Goal: Task Accomplishment & Management: Manage account settings

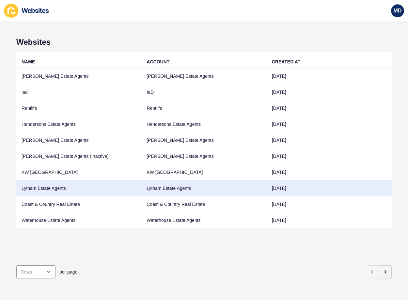
click at [105, 187] on td "Lytham Estate Agents" at bounding box center [78, 188] width 125 height 16
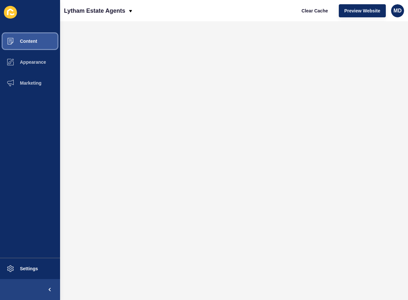
click at [32, 40] on span "Content" at bounding box center [18, 41] width 38 height 5
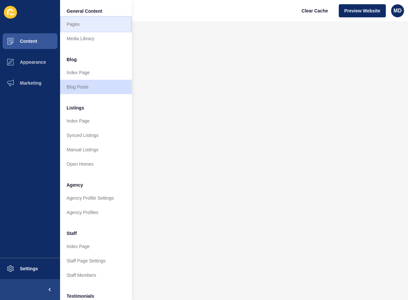
click at [91, 28] on link "Pages" at bounding box center [96, 24] width 72 height 14
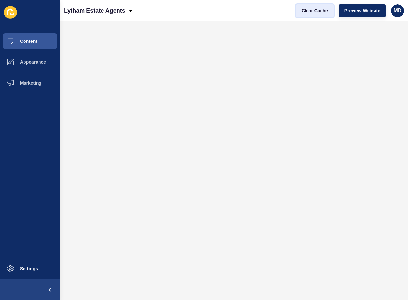
click at [328, 10] on span "Clear Cache" at bounding box center [315, 11] width 26 height 7
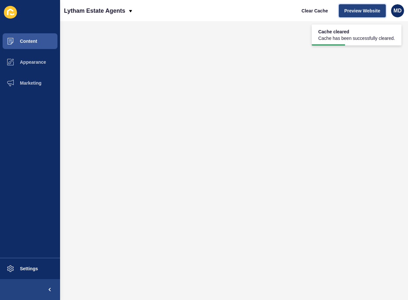
click at [357, 8] on span "Preview Website" at bounding box center [363, 11] width 36 height 7
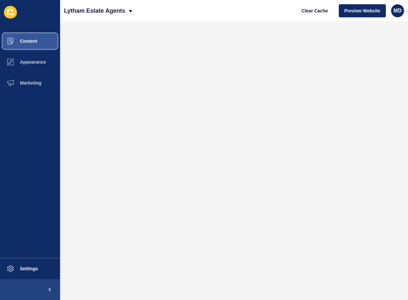
click at [41, 49] on button "Content" at bounding box center [30, 41] width 60 height 21
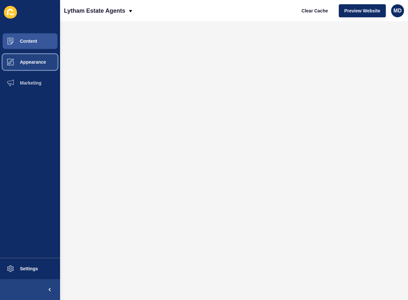
click at [42, 58] on button "Appearance" at bounding box center [30, 62] width 60 height 21
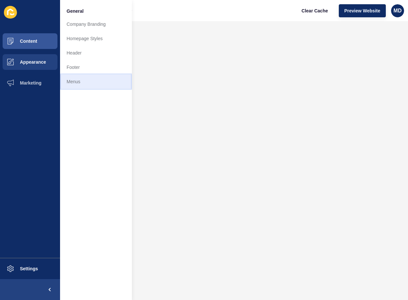
click at [94, 82] on link "Menus" at bounding box center [96, 81] width 72 height 14
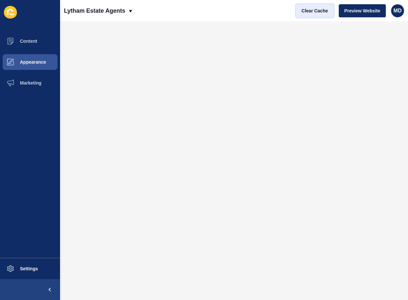
click at [317, 12] on span "Clear Cache" at bounding box center [315, 11] width 26 height 7
click at [322, 11] on span "Clear Cache" at bounding box center [315, 11] width 26 height 7
click at [326, 9] on span "Clear Cache" at bounding box center [315, 11] width 26 height 7
click at [91, 9] on p "Lytham Estate Agents" at bounding box center [94, 11] width 61 height 16
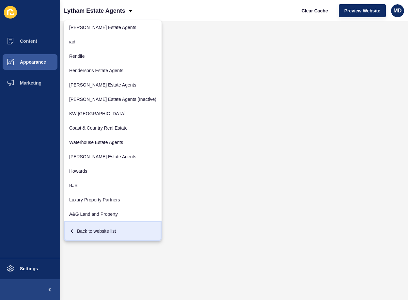
click at [85, 231] on div "Back to website list" at bounding box center [112, 231] width 87 height 12
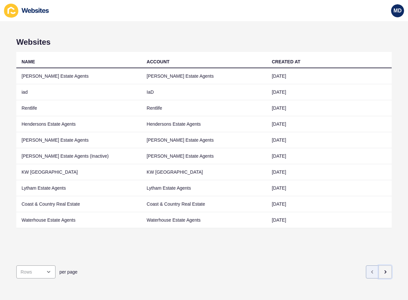
drag, startPoint x: 376, startPoint y: 270, endPoint x: 373, endPoint y: 269, distance: 3.7
click at [379, 270] on button "button" at bounding box center [385, 272] width 13 height 13
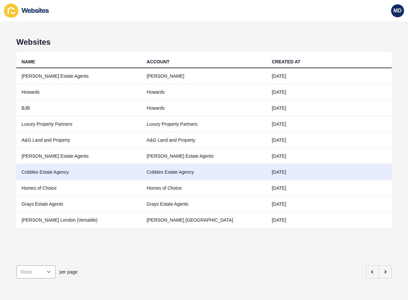
click at [136, 172] on td "Cobbles Estate Agency" at bounding box center [78, 172] width 125 height 16
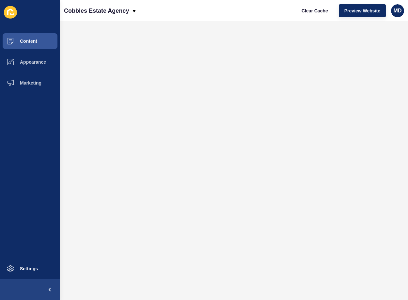
click at [32, 153] on ul "Content Appearance Marketing" at bounding box center [30, 144] width 60 height 227
click at [89, 14] on p "Cobbles Estate Agency" at bounding box center [96, 11] width 65 height 16
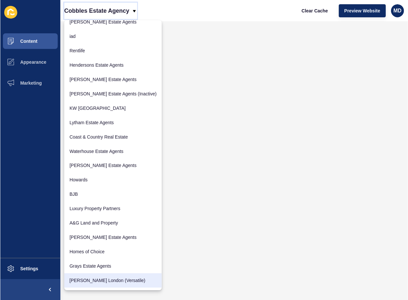
scroll to position [23, 0]
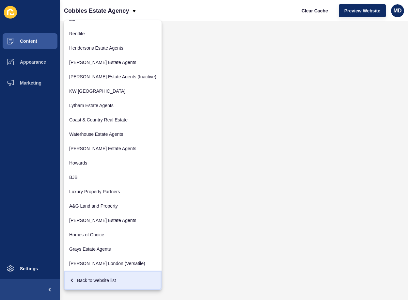
click at [94, 283] on div "Back to website list" at bounding box center [112, 281] width 87 height 12
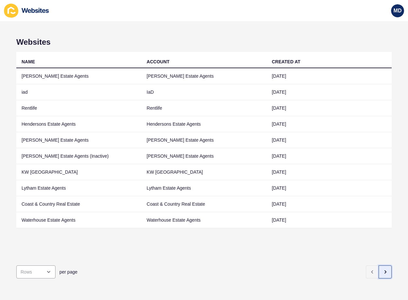
click at [380, 271] on button "button" at bounding box center [385, 272] width 13 height 13
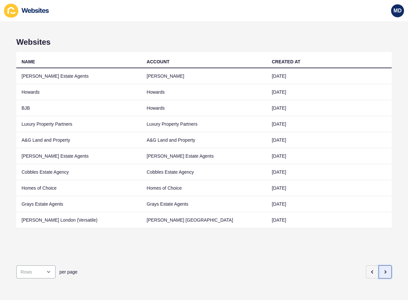
click at [380, 271] on button "button" at bounding box center [385, 272] width 13 height 13
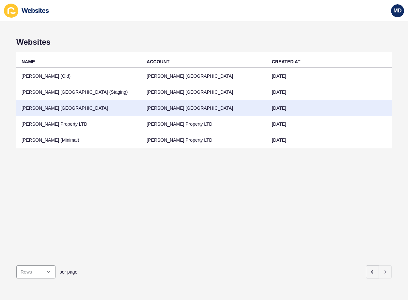
click at [349, 111] on td "[DATE]" at bounding box center [329, 108] width 125 height 16
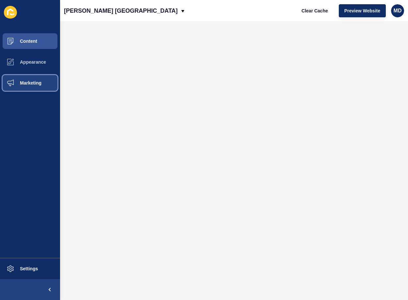
click at [26, 85] on span "Marketing" at bounding box center [20, 82] width 42 height 5
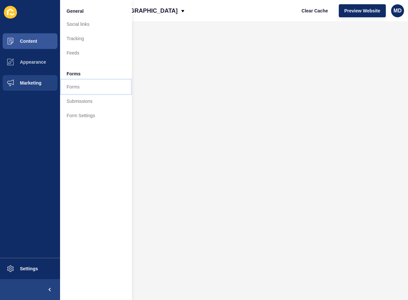
click at [93, 85] on link "Forms" at bounding box center [96, 87] width 72 height 14
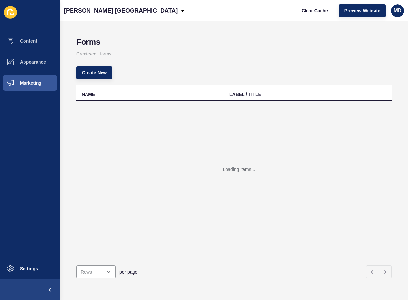
drag, startPoint x: 310, startPoint y: 133, endPoint x: 354, endPoint y: 143, distance: 44.8
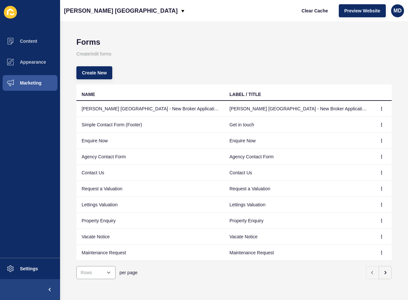
drag, startPoint x: 354, startPoint y: 143, endPoint x: 310, endPoint y: 52, distance: 101.0
click at [310, 52] on p "Create/edit forms" at bounding box center [234, 54] width 316 height 14
click at [380, 108] on icon "button" at bounding box center [382, 109] width 4 height 4
click at [361, 121] on link "Edit" at bounding box center [359, 122] width 46 height 14
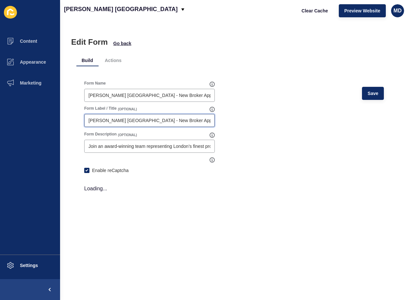
drag, startPoint x: 185, startPoint y: 122, endPoint x: 55, endPoint y: 108, distance: 131.1
click at [55, 108] on div "Content Appearance Marketing Settings [PERSON_NAME] [GEOGRAPHIC_DATA] Clear Cac…" at bounding box center [204, 150] width 408 height 300
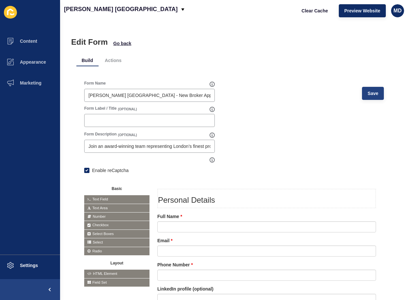
click at [357, 97] on div "Form Name [PERSON_NAME] [GEOGRAPHIC_DATA] - New Broker Application Save" at bounding box center [234, 93] width 300 height 25
click at [355, 94] on div "Form Name [PERSON_NAME] [GEOGRAPHIC_DATA] - New Broker Application Save" at bounding box center [234, 93] width 300 height 25
click at [362, 96] on button "Save" at bounding box center [373, 93] width 22 height 13
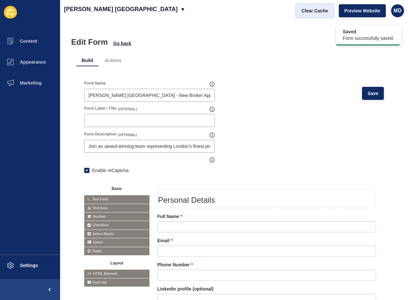
click at [308, 12] on span "Clear Cache" at bounding box center [315, 11] width 26 height 7
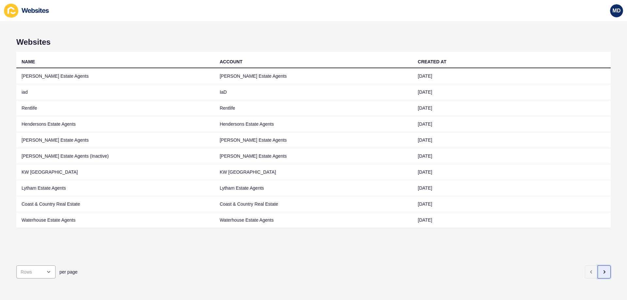
click at [408, 266] on button "button" at bounding box center [604, 272] width 13 height 13
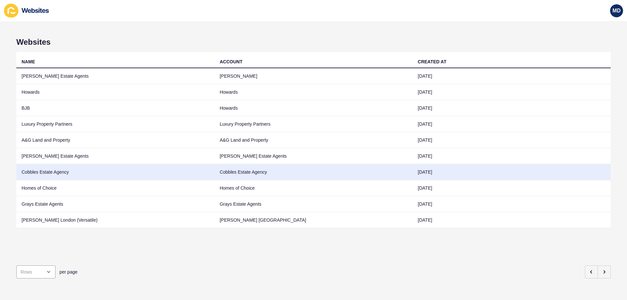
click at [227, 170] on td "Cobbles Estate Agency" at bounding box center [314, 172] width 198 height 16
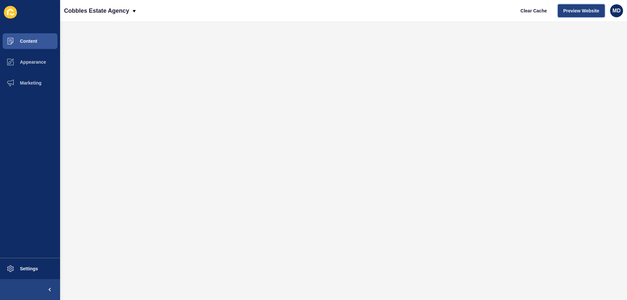
click at [408, 14] on span "Preview Website" at bounding box center [582, 11] width 36 height 7
click at [34, 62] on span "Appearance" at bounding box center [22, 61] width 47 height 5
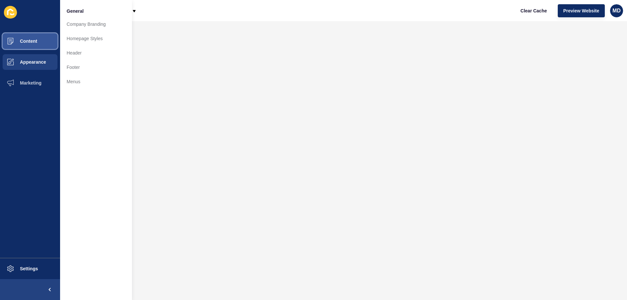
click at [14, 42] on span "Content" at bounding box center [18, 41] width 38 height 5
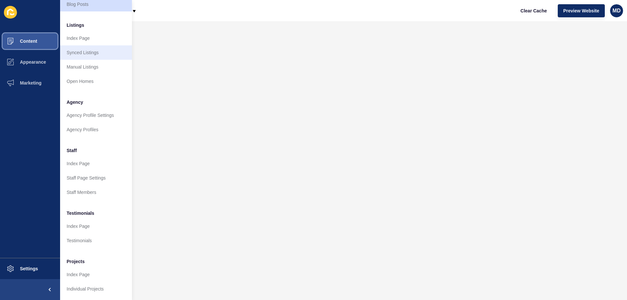
scroll to position [88, 0]
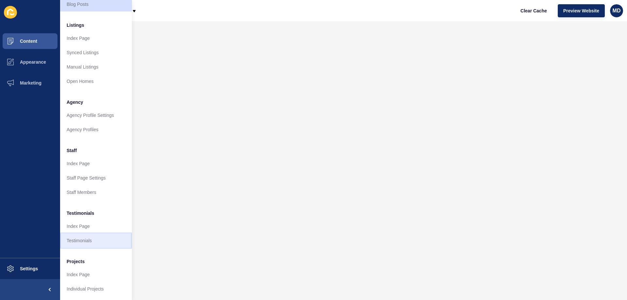
click at [91, 236] on link "Testimonials" at bounding box center [96, 241] width 72 height 14
